Goal: Information Seeking & Learning: Learn about a topic

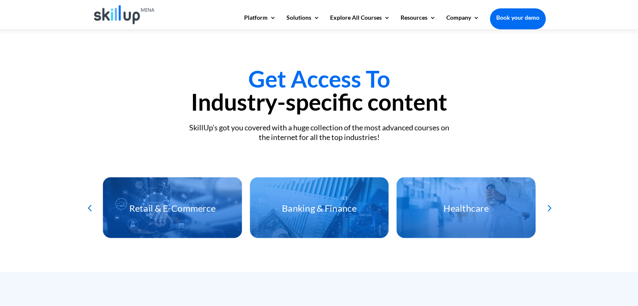
scroll to position [1747, 0]
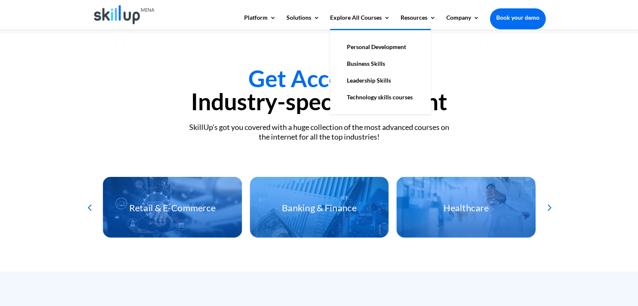
click at [363, 76] on link "Leadership Skills" at bounding box center [381, 80] width 84 height 17
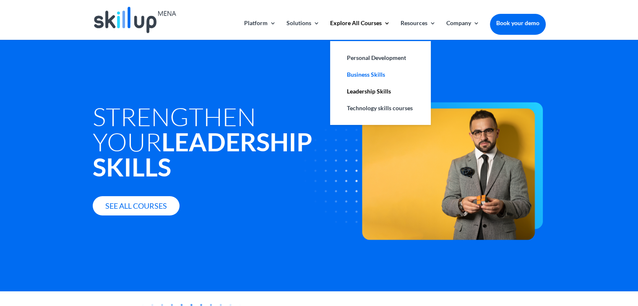
click at [372, 73] on link "Business Skills" at bounding box center [381, 74] width 84 height 17
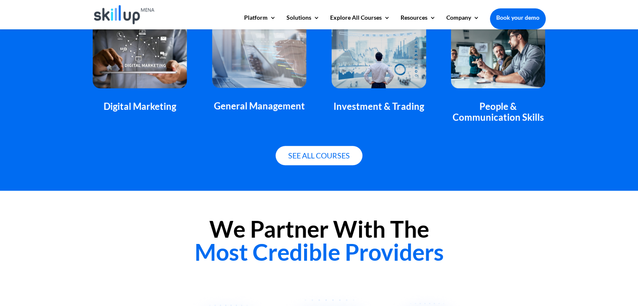
scroll to position [633, 0]
